Goal: Task Accomplishment & Management: Manage account settings

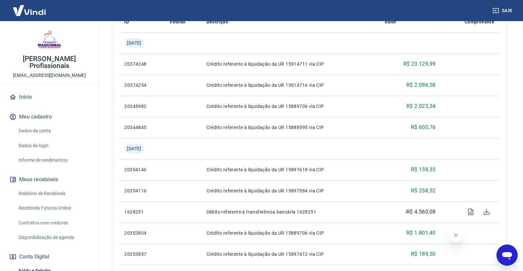
scroll to position [73, 0]
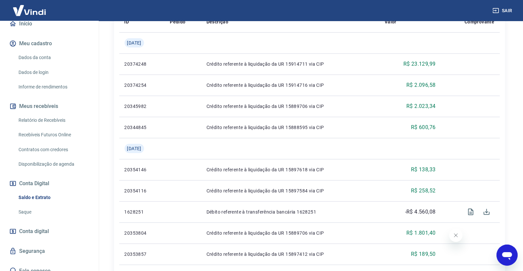
click at [47, 206] on link "Saque" at bounding box center [53, 213] width 75 height 14
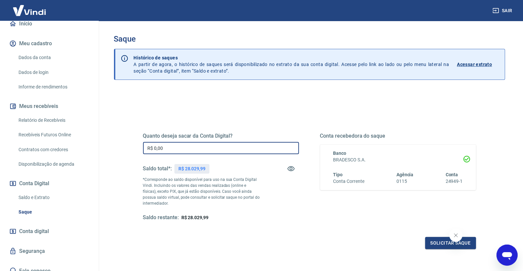
drag, startPoint x: 217, startPoint y: 150, endPoint x: 146, endPoint y: 149, distance: 70.4
click at [146, 149] on input "R$ 0,00" at bounding box center [221, 148] width 156 height 12
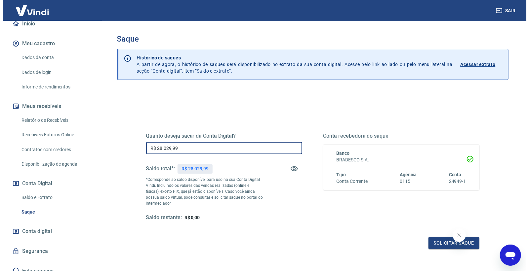
scroll to position [37, 0]
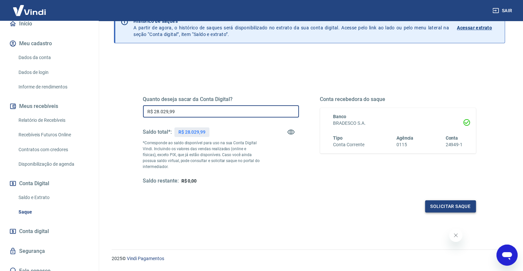
type input "R$ 28.029,99"
click at [445, 202] on button "Solicitar saque" at bounding box center [450, 207] width 51 height 12
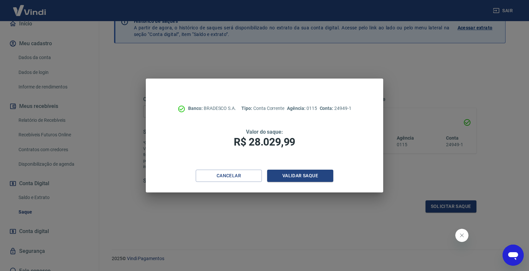
click at [286, 184] on div "Cancelar Validar saque" at bounding box center [264, 181] width 237 height 23
click at [290, 179] on button "Validar saque" at bounding box center [300, 176] width 66 height 12
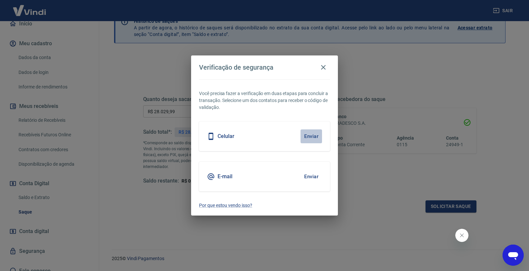
click at [312, 137] on button "Enviar" at bounding box center [310, 137] width 21 height 14
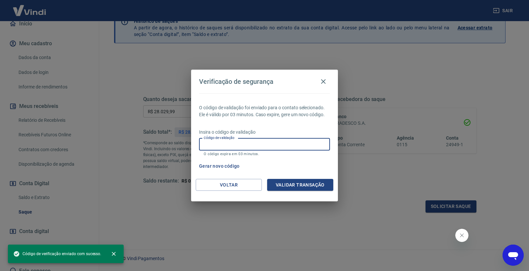
click at [286, 146] on input "Código de validação" at bounding box center [264, 144] width 131 height 12
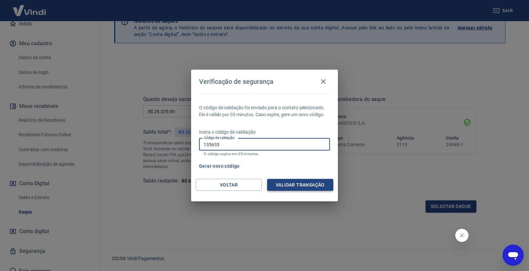
type input "135633"
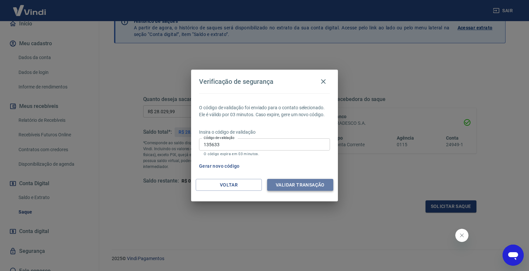
click at [292, 183] on button "Validar transação" at bounding box center [300, 185] width 66 height 12
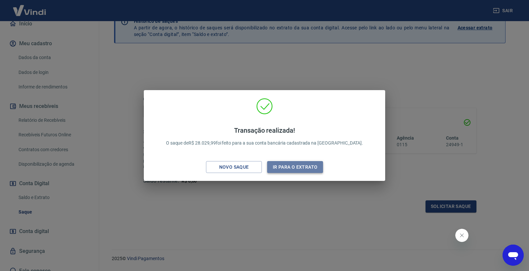
click at [273, 165] on button "Ir para o extrato" at bounding box center [295, 167] width 56 height 12
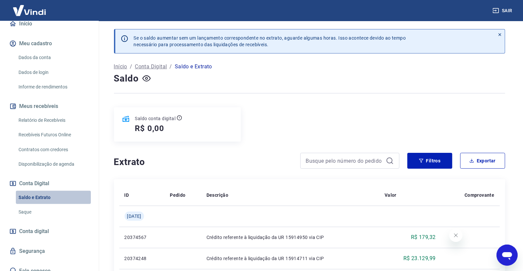
click at [79, 203] on link "Saldo e Extrato" at bounding box center [53, 198] width 75 height 14
click at [68, 208] on link "Saque" at bounding box center [53, 213] width 75 height 14
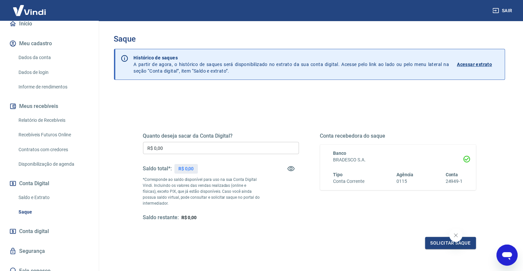
click at [66, 197] on link "Saldo e Extrato" at bounding box center [53, 198] width 75 height 14
